Goal: Check status

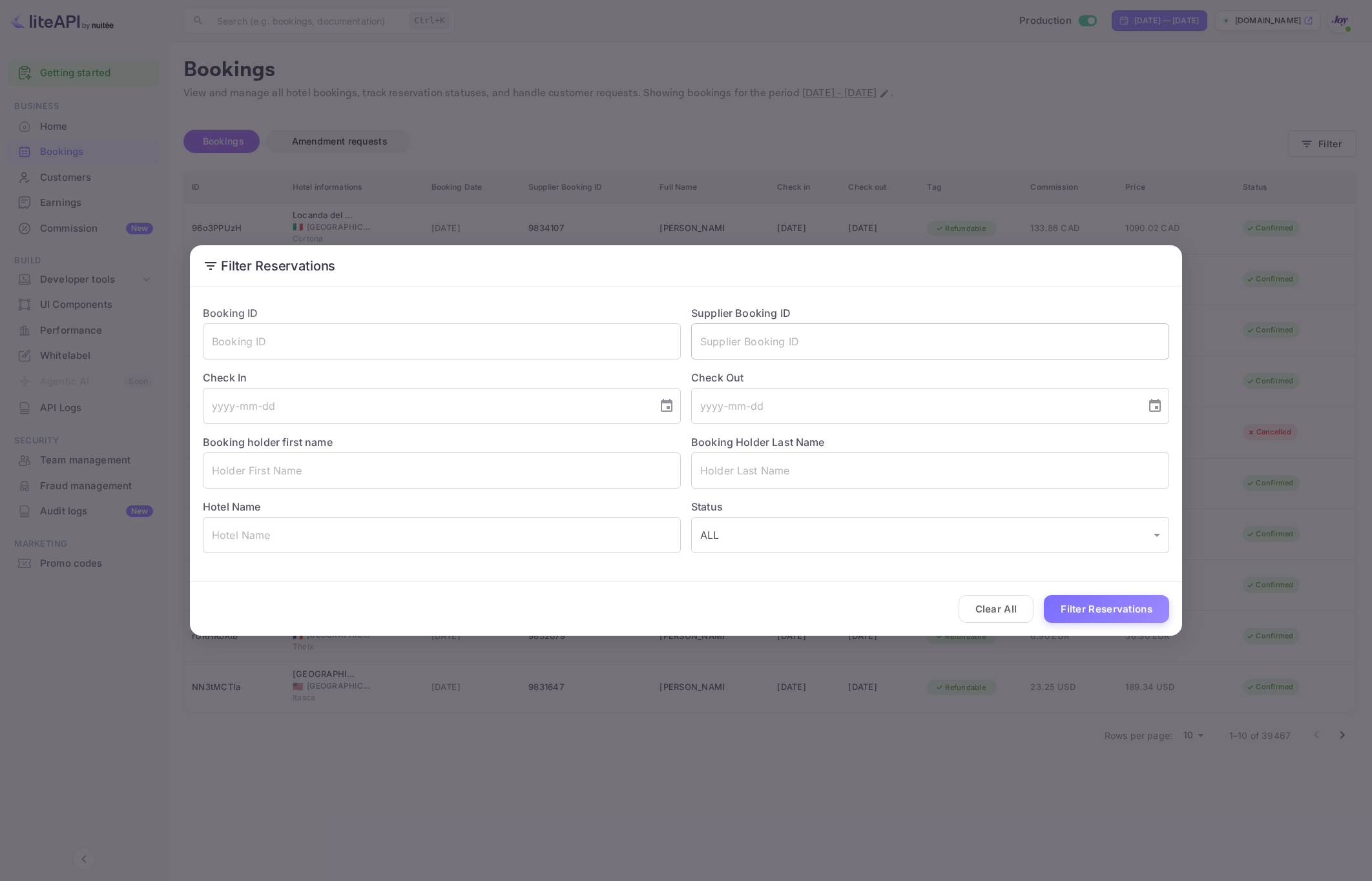
click at [764, 340] on input "text" at bounding box center [930, 341] width 478 height 36
paste input "7979511"
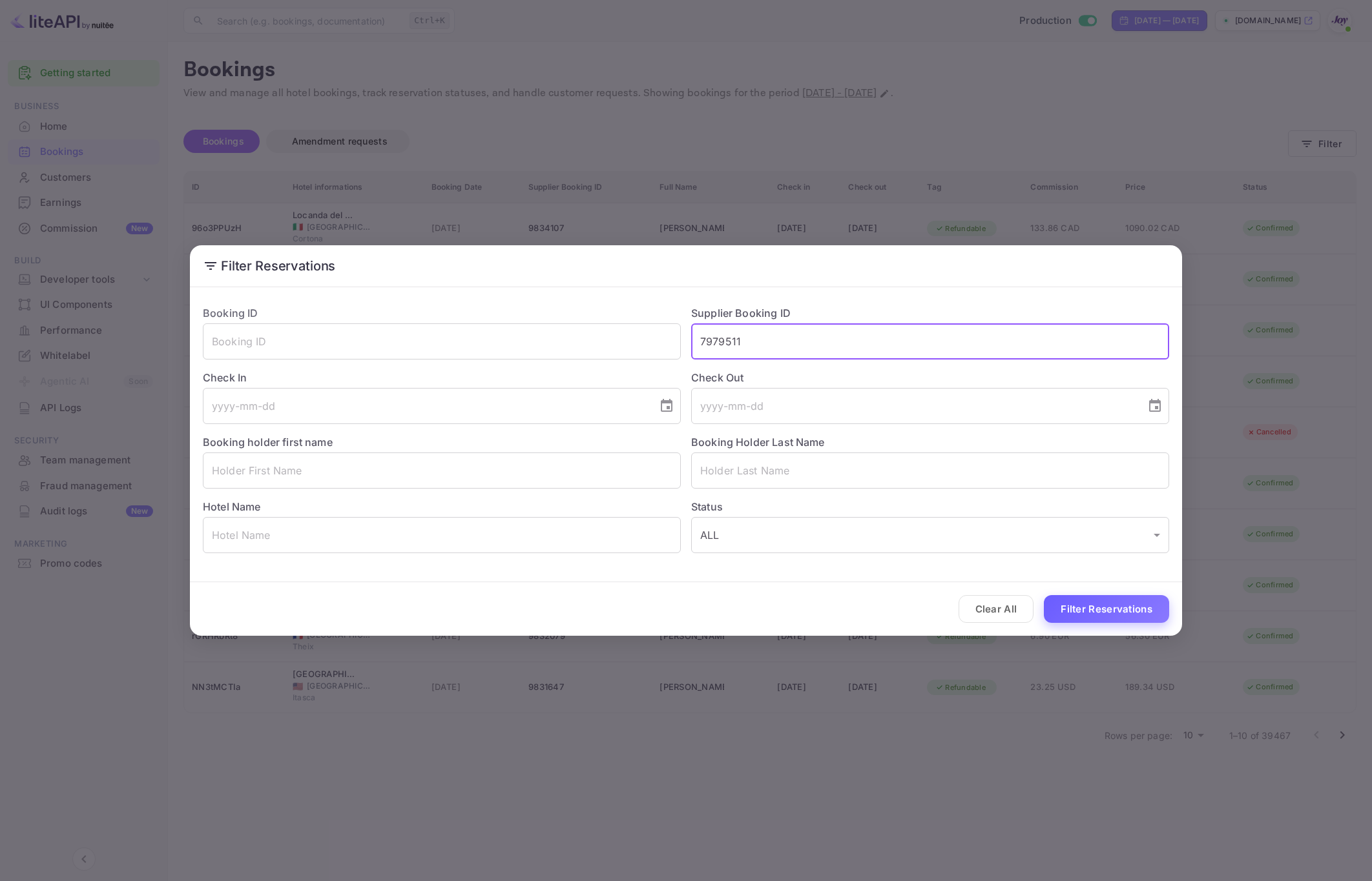
type input "7979511"
click at [1078, 615] on button "Filter Reservations" at bounding box center [1107, 609] width 125 height 28
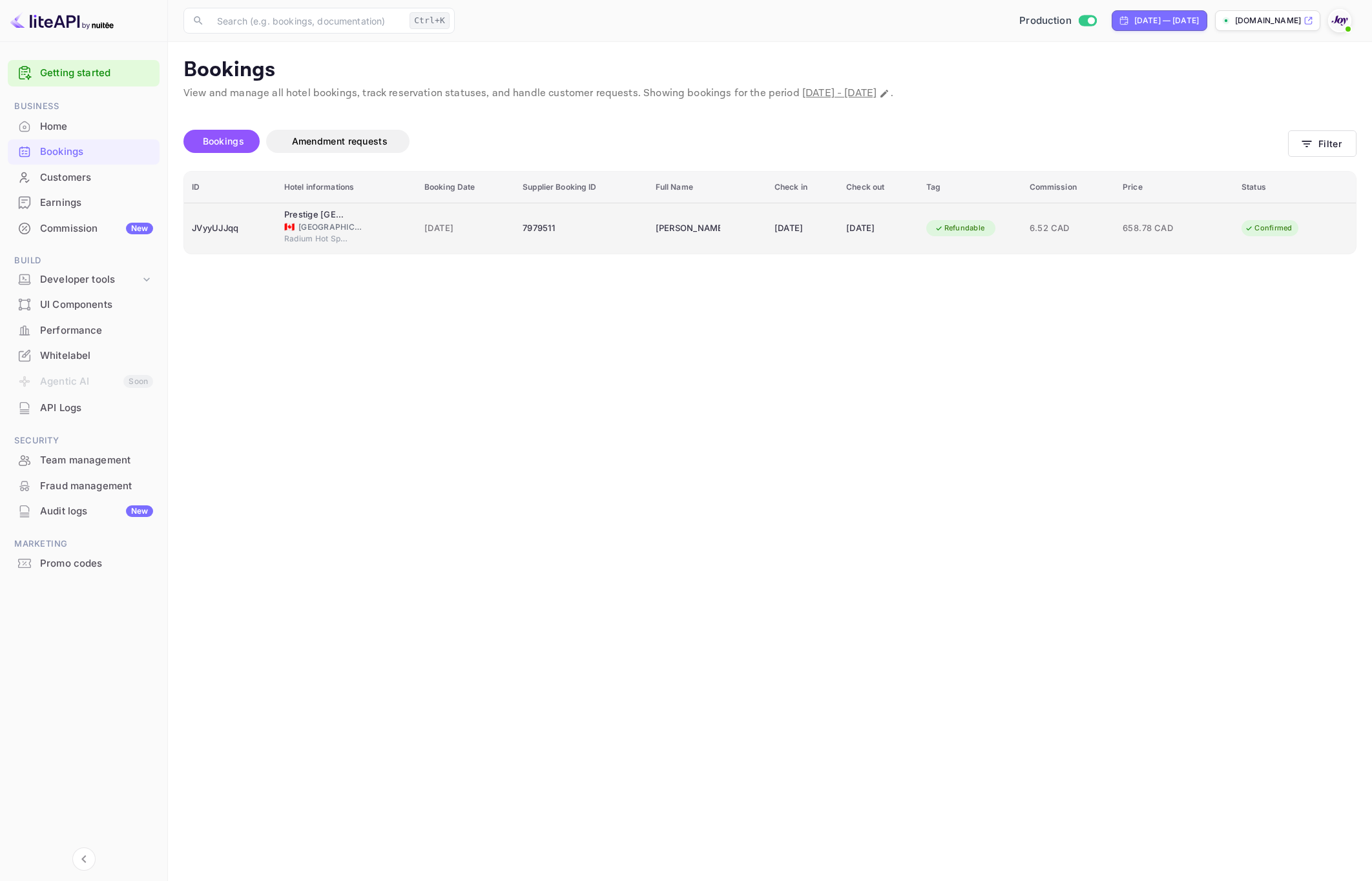
click at [875, 227] on div "[DATE]" at bounding box center [877, 229] width 64 height 20
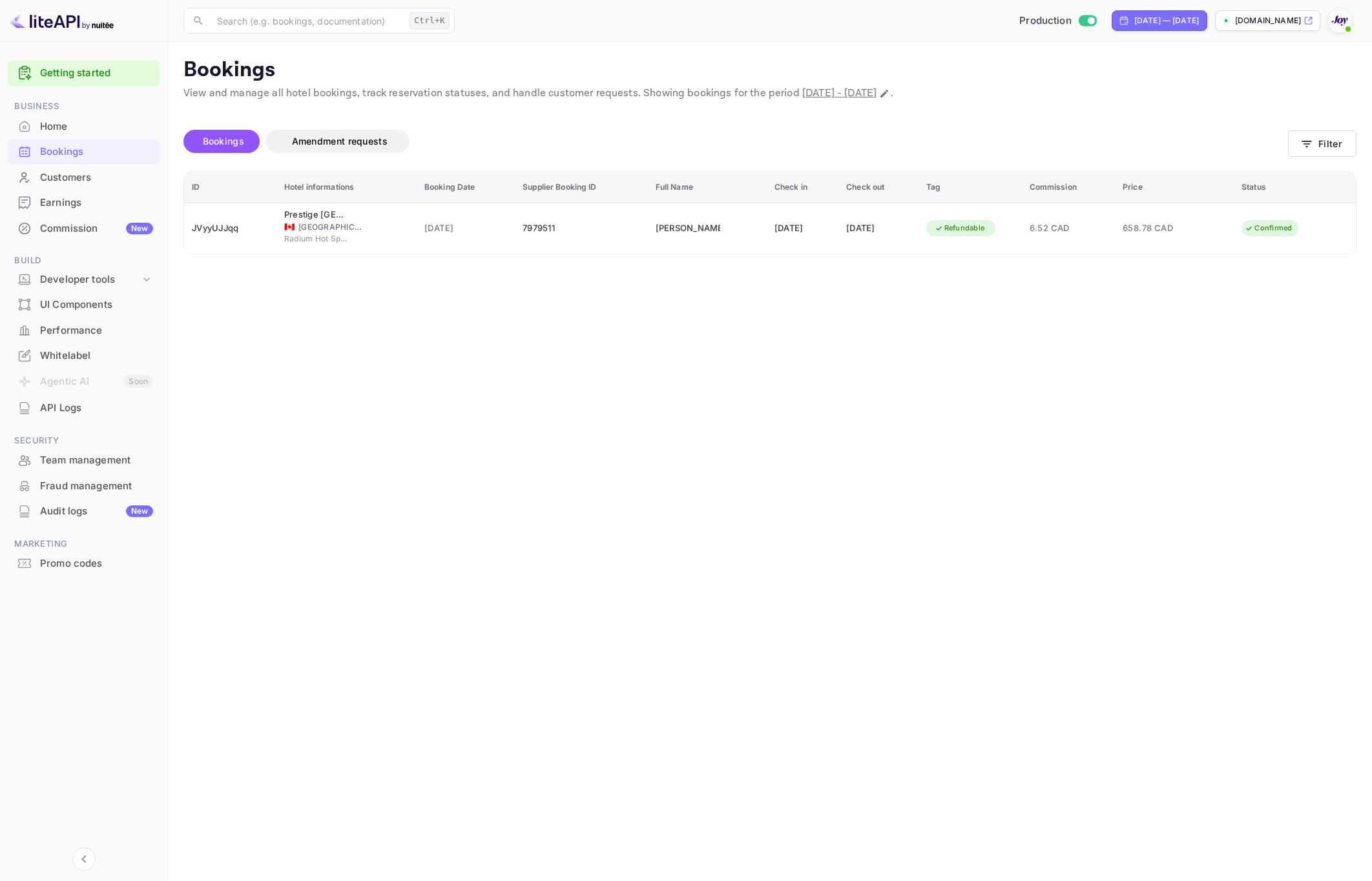
copy div "[PERSON_NAME]"
click at [1174, 690] on div at bounding box center [686, 440] width 1372 height 881
